Goal: Task Accomplishment & Management: Use online tool/utility

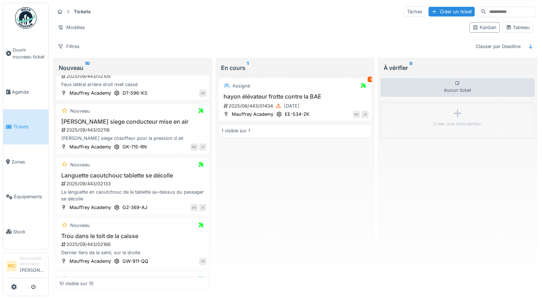
scroll to position [364, 0]
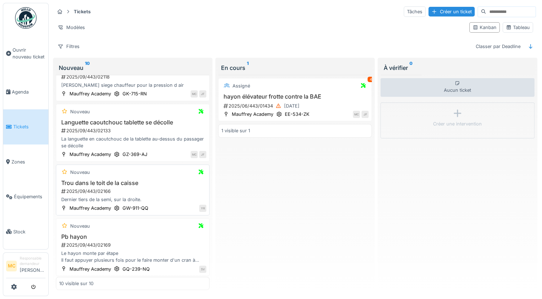
click at [105, 193] on div "2025/09/443/02166" at bounding box center [134, 191] width 146 height 7
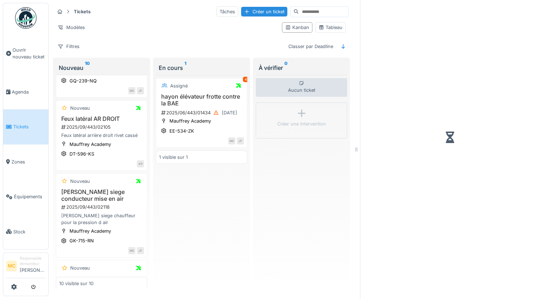
scroll to position [507, 0]
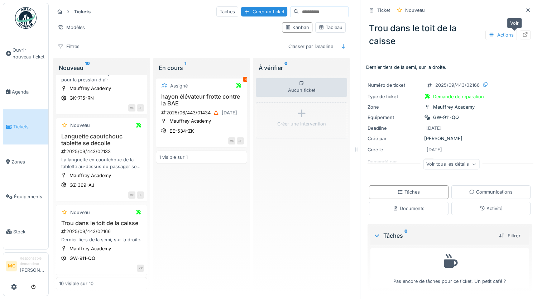
click at [522, 34] on icon at bounding box center [525, 34] width 6 height 5
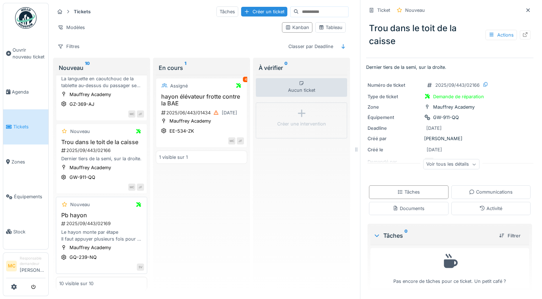
click at [98, 234] on div "Le hayon monte par étape Il faut appuyer plusieurs fois pour le faire monter d'…" at bounding box center [101, 236] width 85 height 14
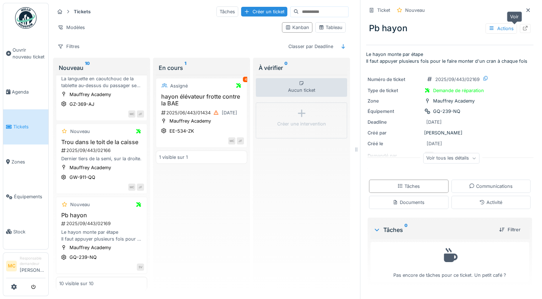
click at [522, 30] on div at bounding box center [525, 28] width 6 height 7
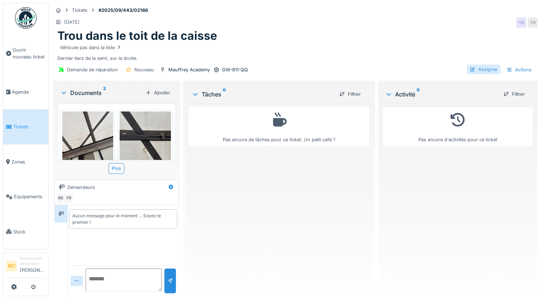
click at [474, 68] on div "Assigner" at bounding box center [484, 69] width 34 height 10
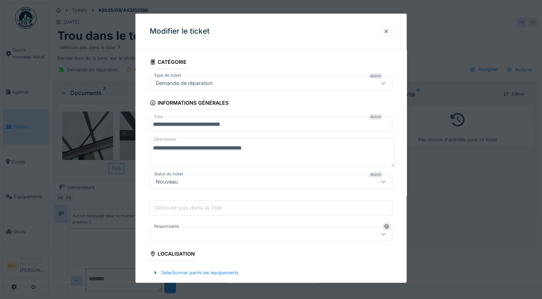
click at [179, 233] on div at bounding box center [256, 234] width 207 height 8
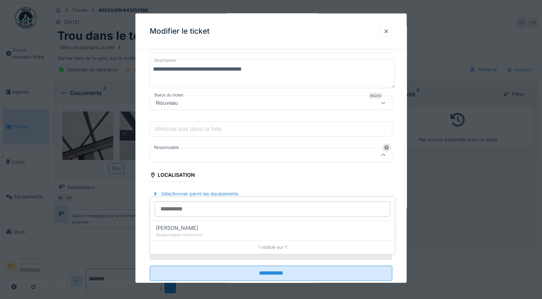
scroll to position [85, 0]
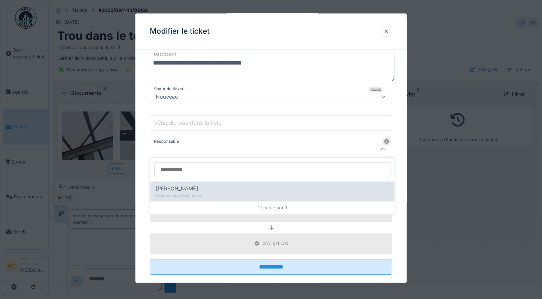
click at [189, 198] on div "Responsable technicien" at bounding box center [272, 195] width 233 height 6
type input "*****"
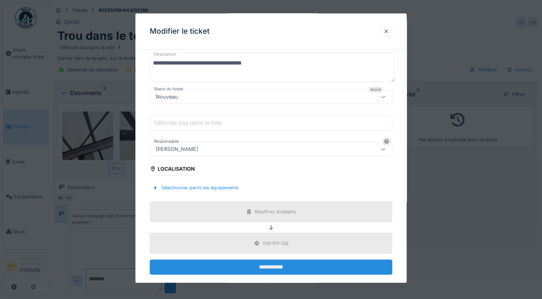
click at [210, 268] on input "**********" at bounding box center [271, 266] width 243 height 15
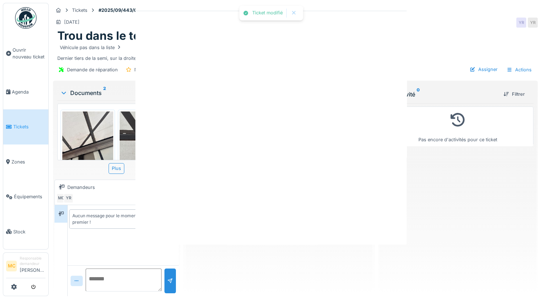
scroll to position [0, 0]
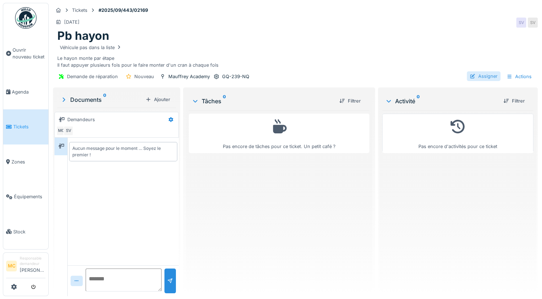
click at [474, 80] on div "Assigner" at bounding box center [484, 76] width 34 height 10
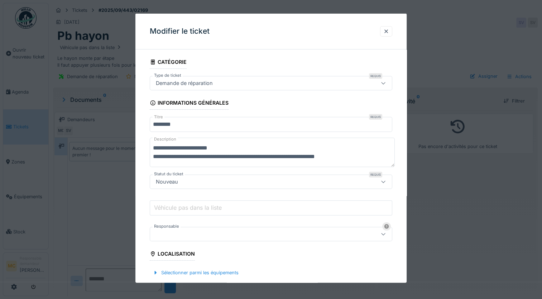
click at [258, 213] on input "Véhicule pas dans la liste" at bounding box center [271, 207] width 243 height 15
click at [234, 231] on div at bounding box center [256, 234] width 207 height 8
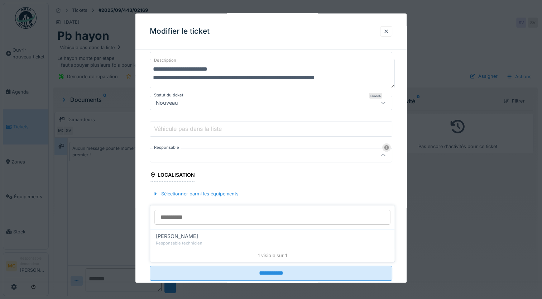
scroll to position [85, 0]
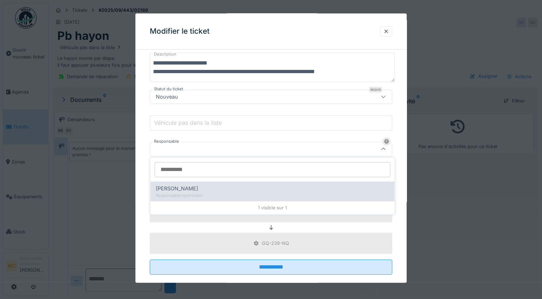
click at [236, 192] on div "Responsable technicien" at bounding box center [272, 195] width 233 height 6
type input "*****"
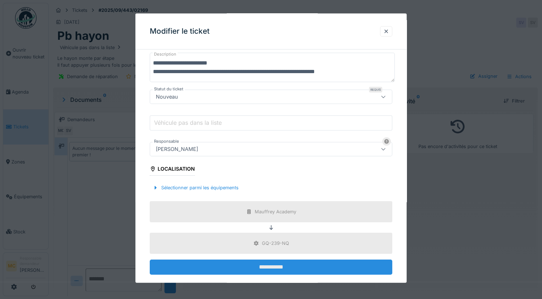
click at [309, 261] on input "**********" at bounding box center [271, 266] width 243 height 15
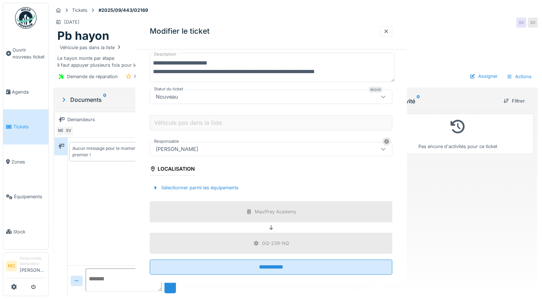
scroll to position [0, 0]
